Goal: Information Seeking & Learning: Learn about a topic

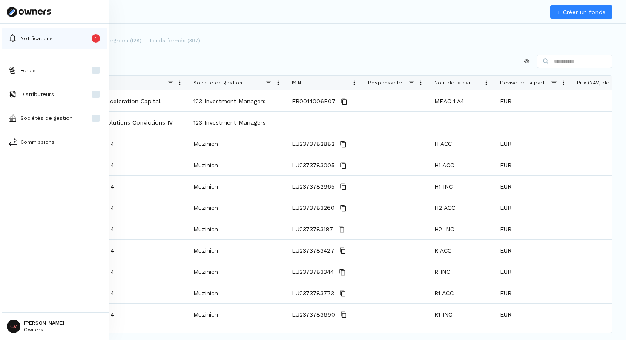
click at [17, 40] on button "Notifications 1" at bounding box center [54, 38] width 105 height 20
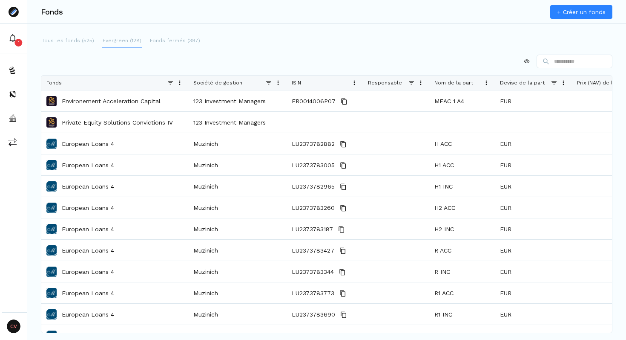
click at [125, 40] on p "Evergreen (128)" at bounding box center [122, 41] width 39 height 8
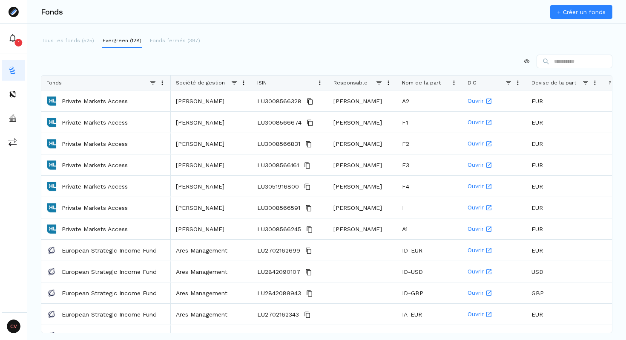
click at [159, 41] on p "Fonds fermés (397)" at bounding box center [175, 41] width 50 height 8
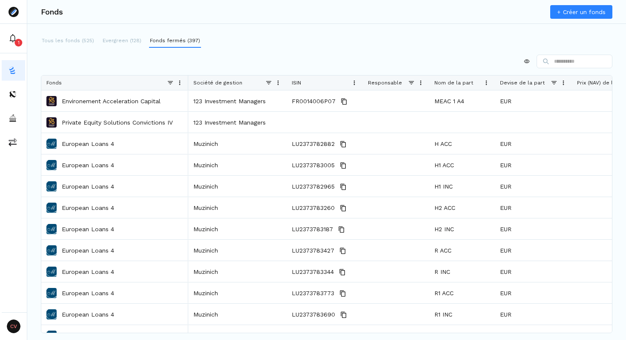
click at [124, 41] on p "Evergreen (128)" at bounding box center [122, 41] width 39 height 8
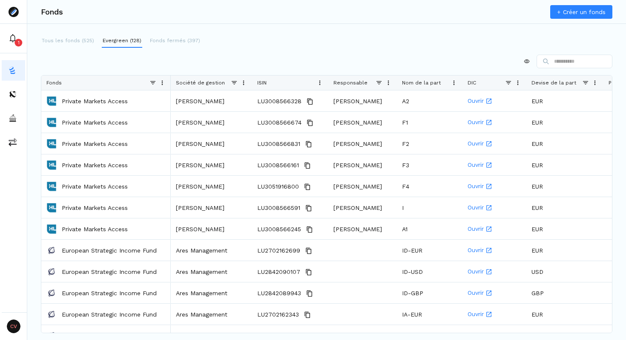
click at [82, 42] on p "Tous les fonds (525)" at bounding box center [68, 41] width 52 height 8
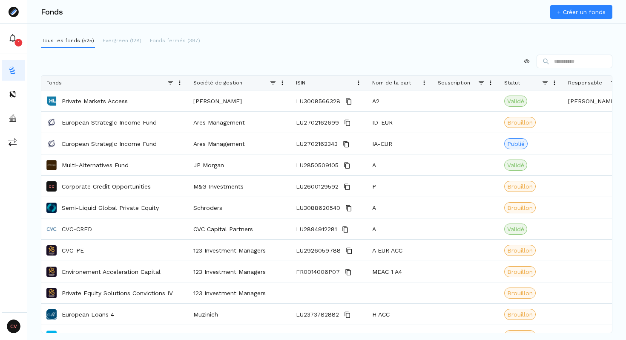
click at [164, 55] on div at bounding box center [327, 62] width 572 height 14
click at [129, 38] on p "Evergreen (128)" at bounding box center [122, 41] width 39 height 8
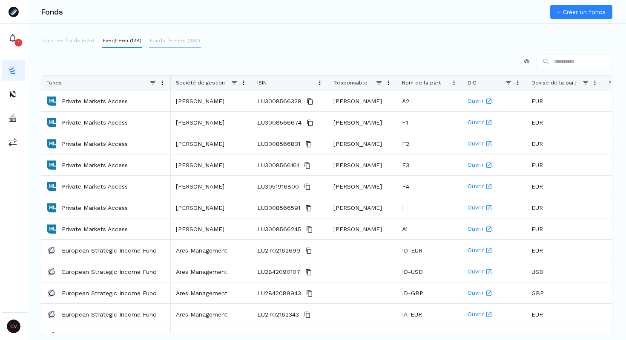
click at [163, 40] on p "Fonds fermés (397)" at bounding box center [175, 41] width 50 height 8
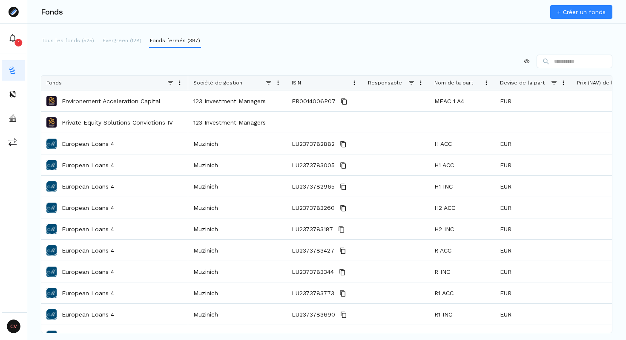
click at [124, 42] on p "Evergreen (128)" at bounding box center [122, 41] width 39 height 8
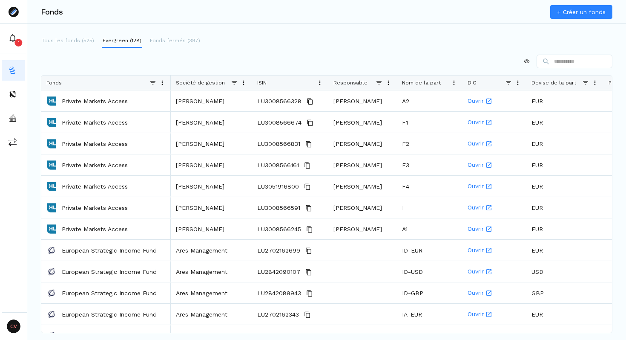
click at [146, 64] on div at bounding box center [327, 62] width 572 height 14
click at [245, 81] on span at bounding box center [243, 82] width 7 height 7
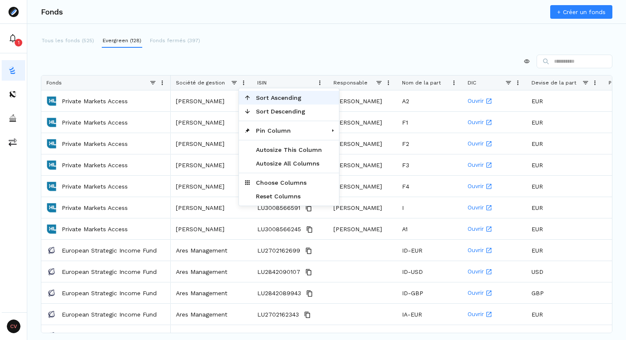
click at [281, 98] on span "Sort Ascending" at bounding box center [289, 98] width 76 height 14
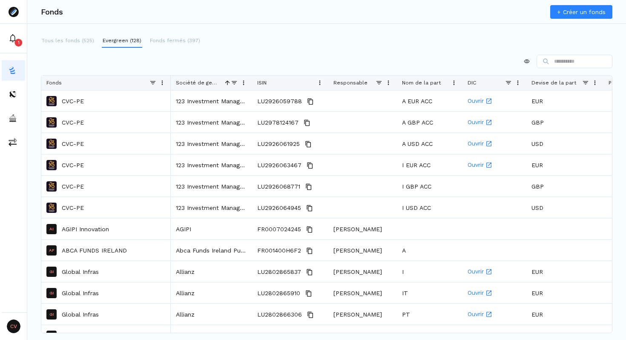
click at [253, 65] on div at bounding box center [327, 62] width 572 height 14
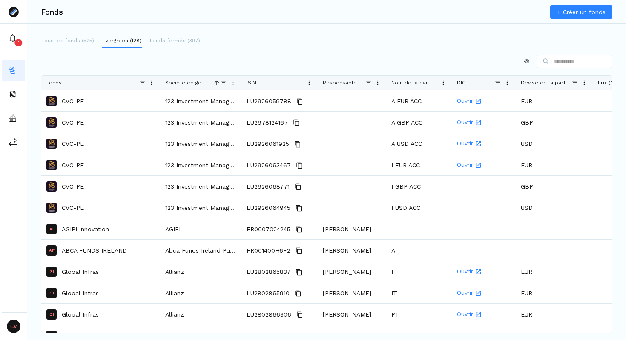
drag, startPoint x: 169, startPoint y: 81, endPoint x: 158, endPoint y: 82, distance: 10.7
click at [158, 82] on div at bounding box center [159, 82] width 3 height 14
click at [245, 73] on div "Press ALT DOWN to open column menu. Press CTRL ENTER to open filter Drag here t…" at bounding box center [327, 184] width 572 height 258
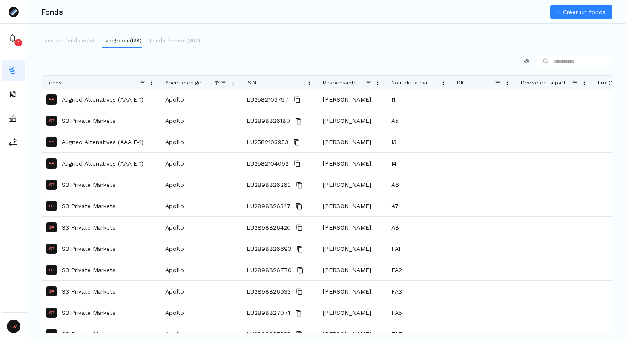
scroll to position [1270, 0]
